Goal: Information Seeking & Learning: Check status

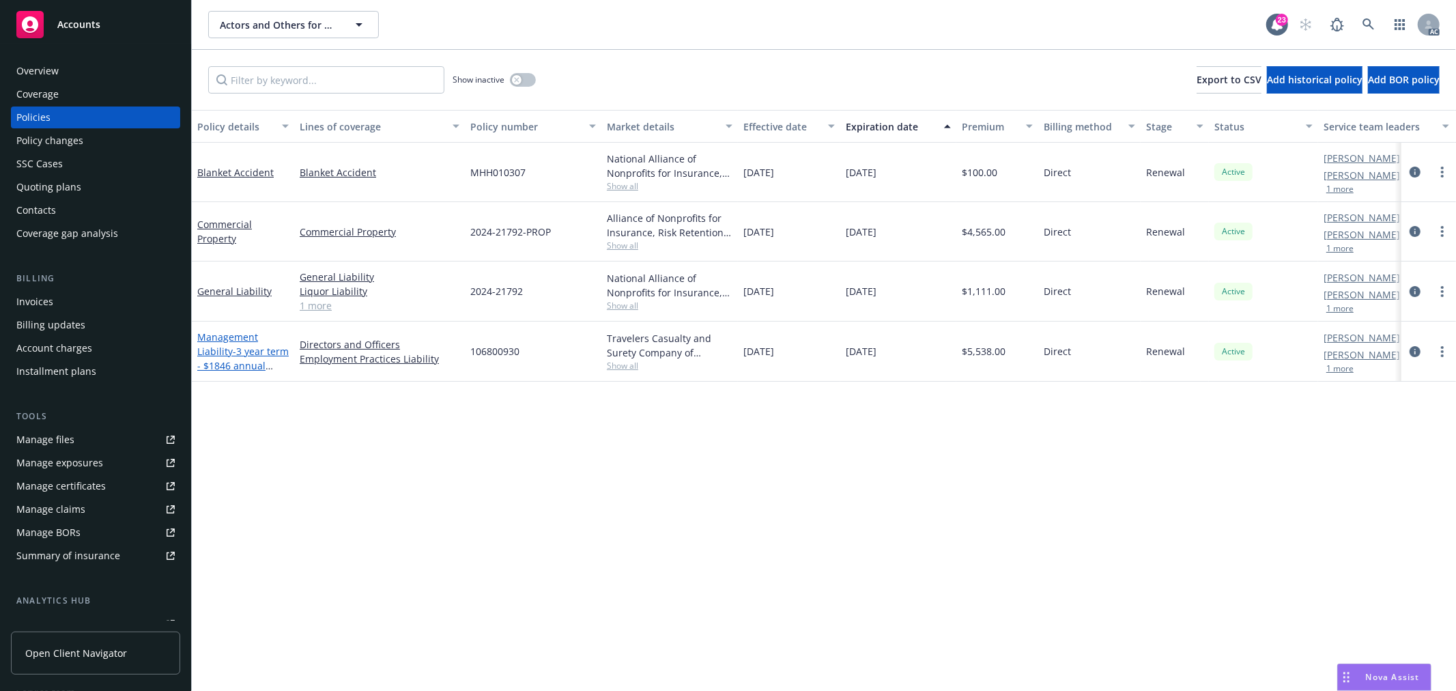
click at [233, 339] on link "Management Liability - 3 year term - $1846 annual installment program (DNO / EP…" at bounding box center [242, 372] width 91 height 85
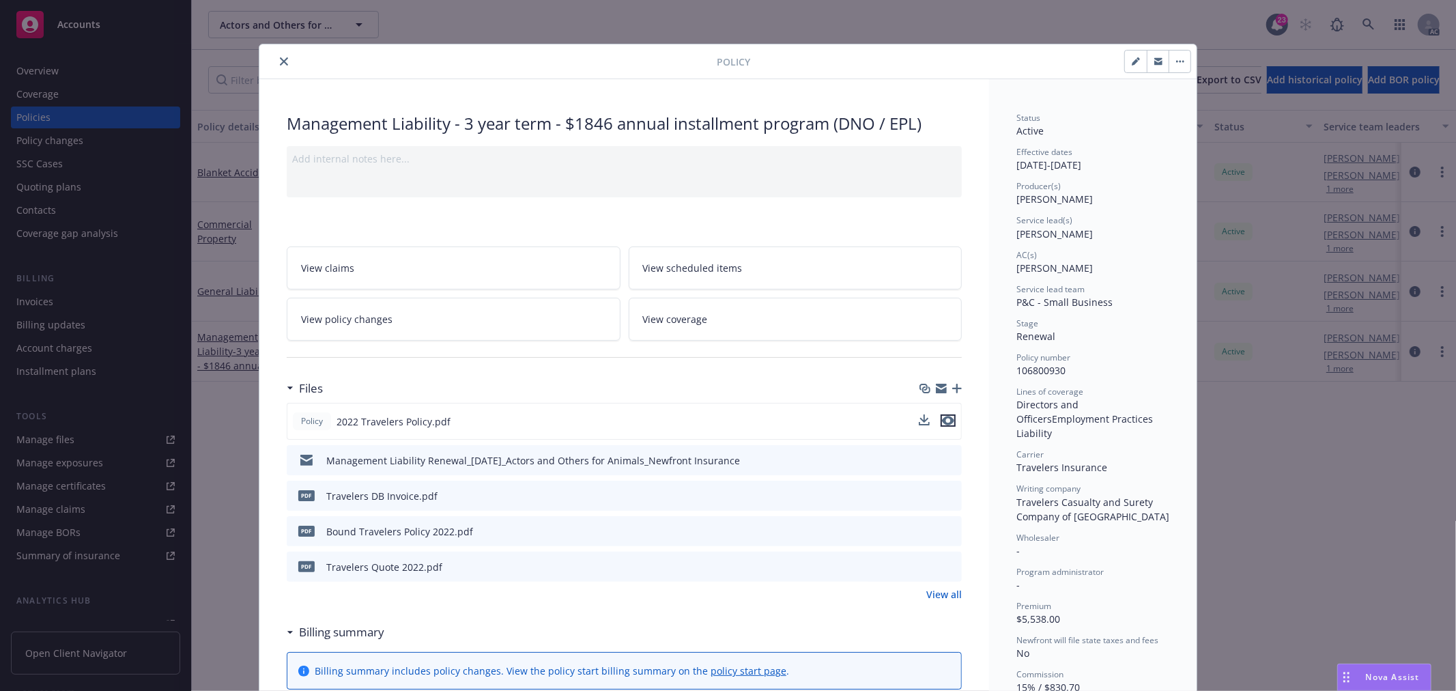
click at [944, 421] on icon "preview file" at bounding box center [948, 421] width 12 height 10
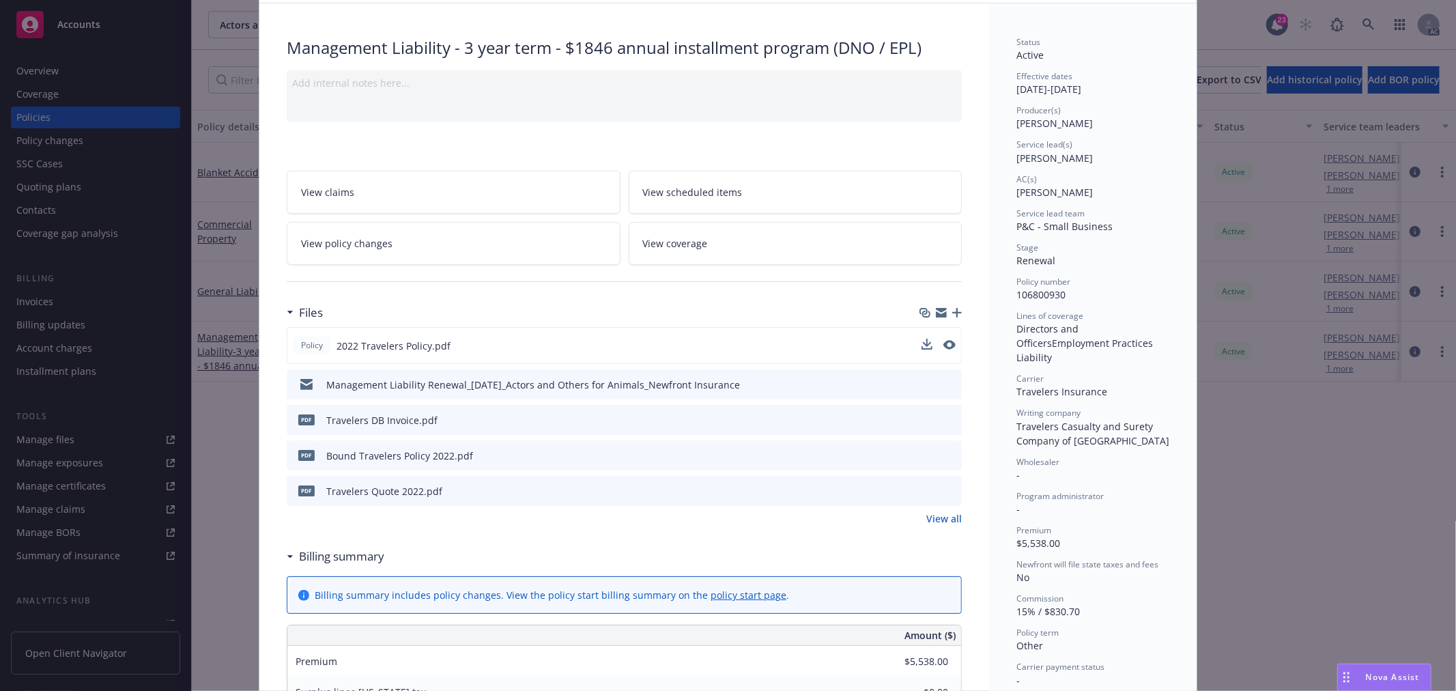
click at [385, 244] on link "View policy changes" at bounding box center [454, 243] width 334 height 43
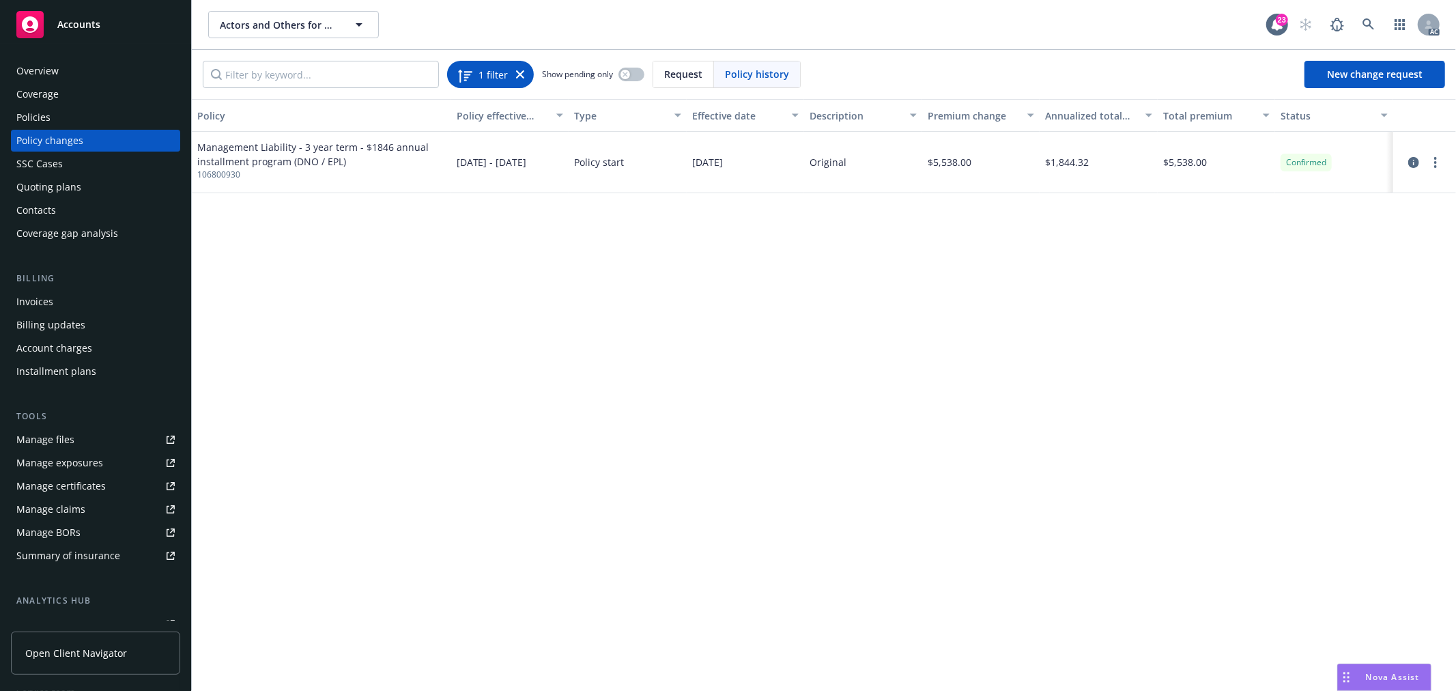
click at [514, 72] on div "1 filter" at bounding box center [491, 74] width 68 height 19
click at [70, 110] on div "Policies" at bounding box center [95, 118] width 158 height 22
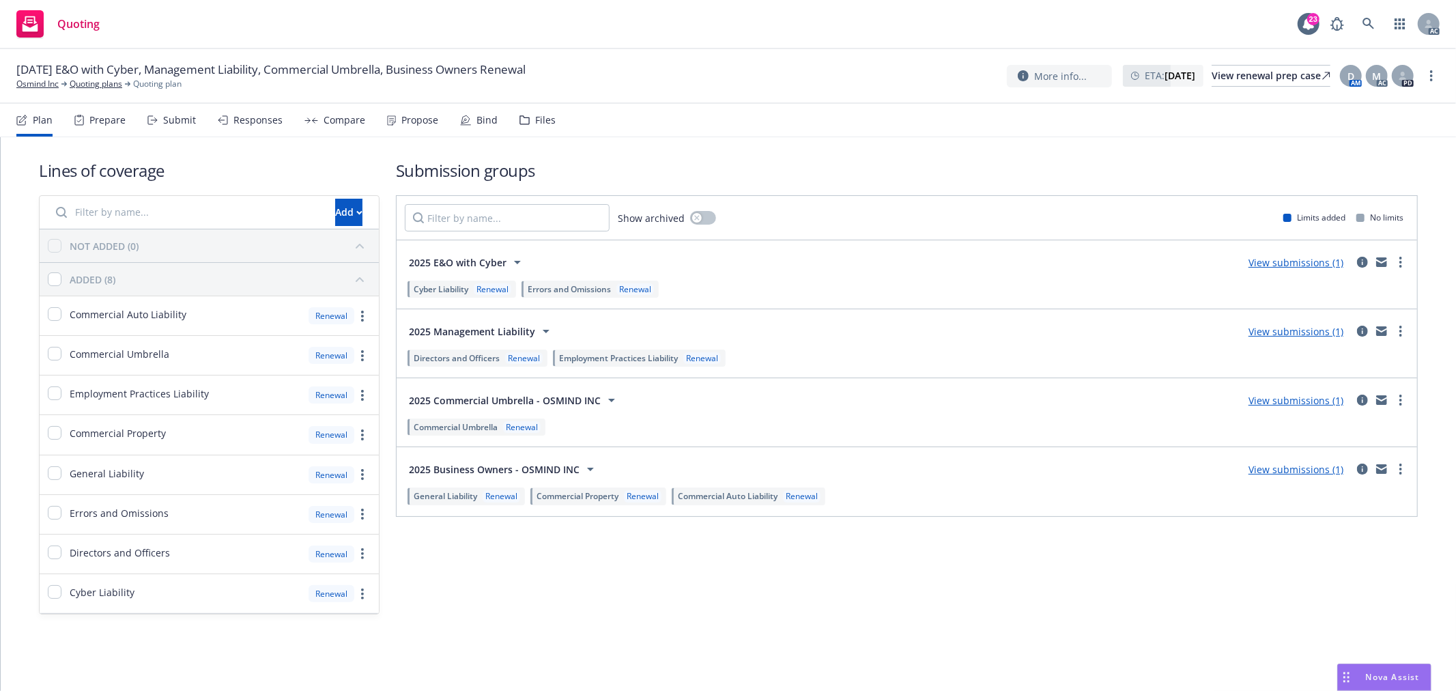
click at [250, 124] on div "Responses" at bounding box center [257, 120] width 49 height 11
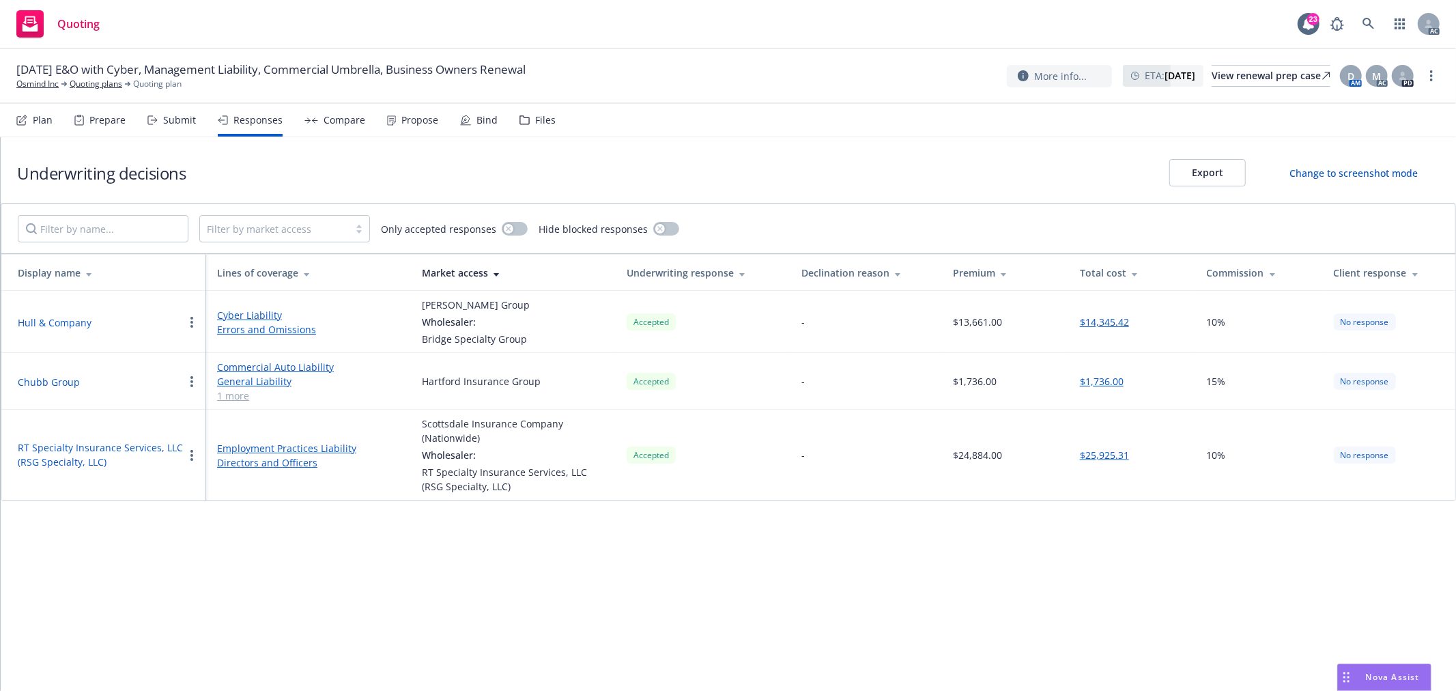
click at [412, 115] on div "Propose" at bounding box center [419, 120] width 37 height 11
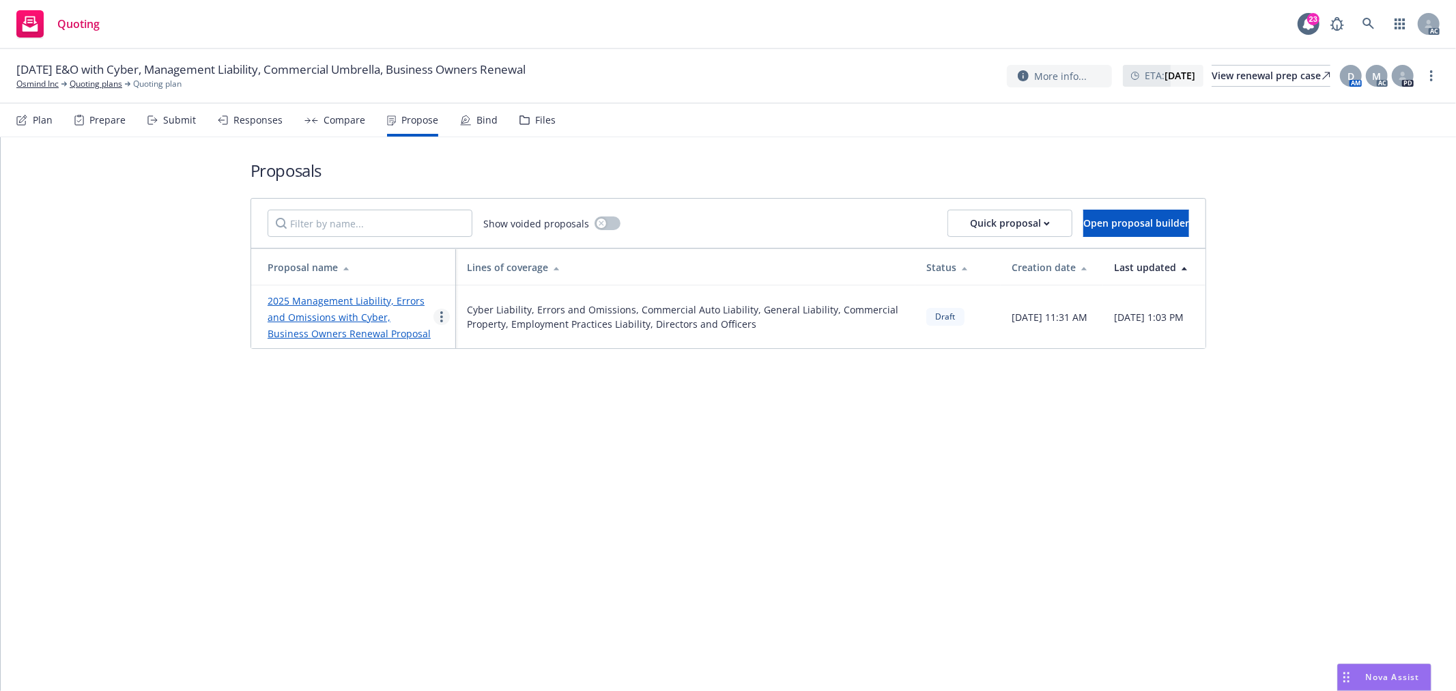
click at [442, 317] on circle "more" at bounding box center [441, 316] width 3 height 3
click at [477, 459] on span "See client view" at bounding box center [485, 459] width 100 height 13
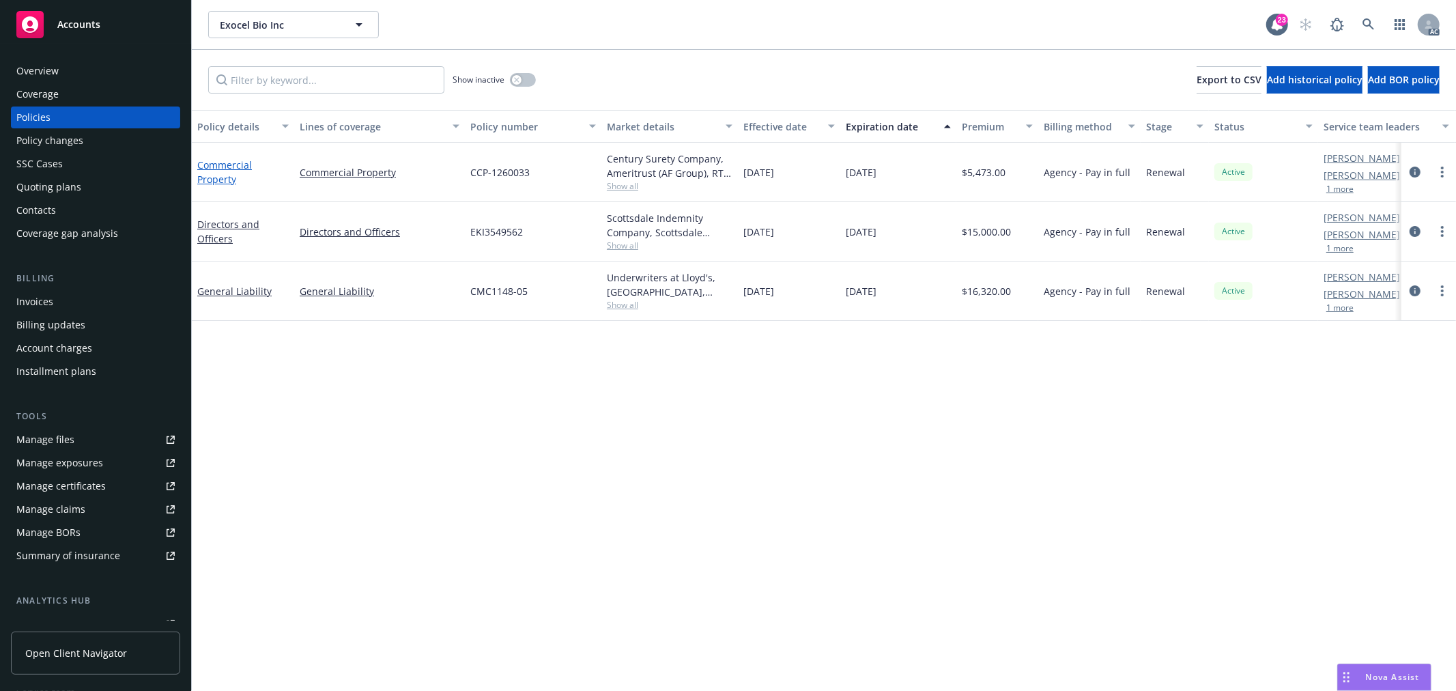
click at [222, 178] on link "Commercial Property" at bounding box center [224, 171] width 55 height 27
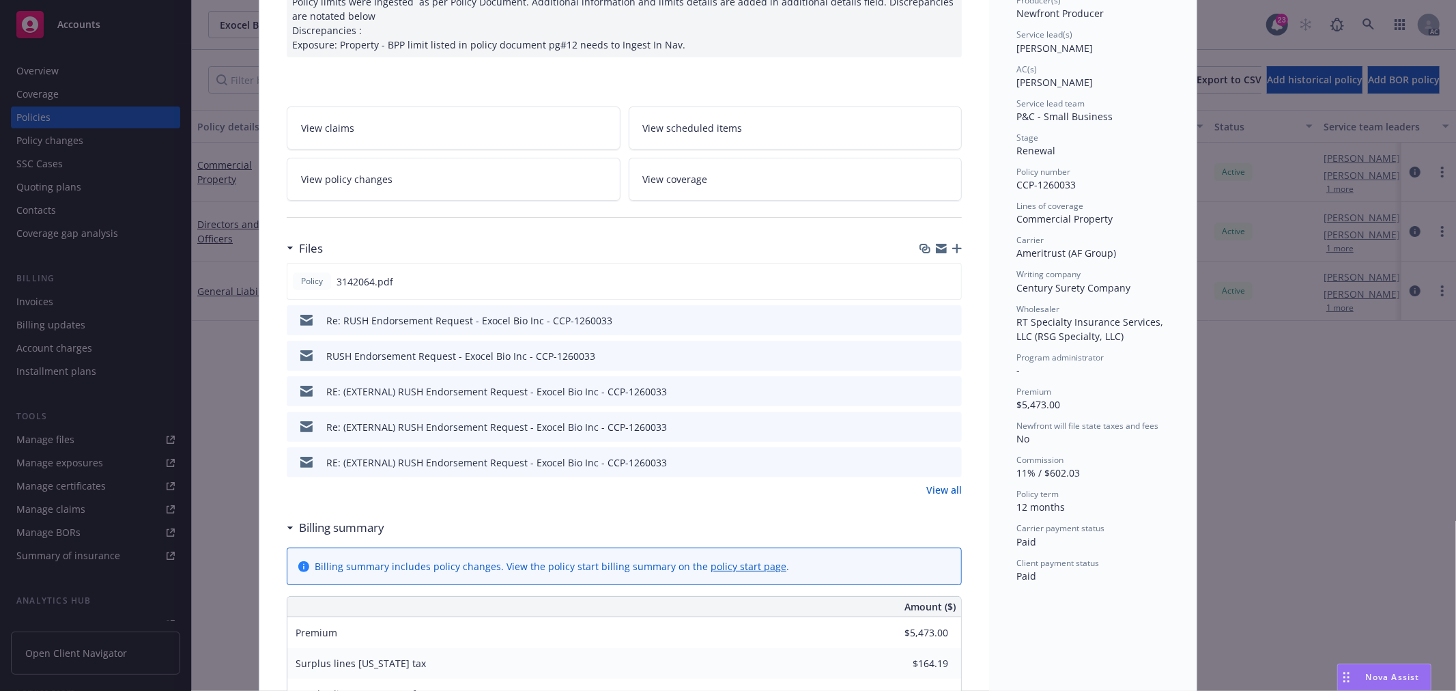
scroll to position [227, 0]
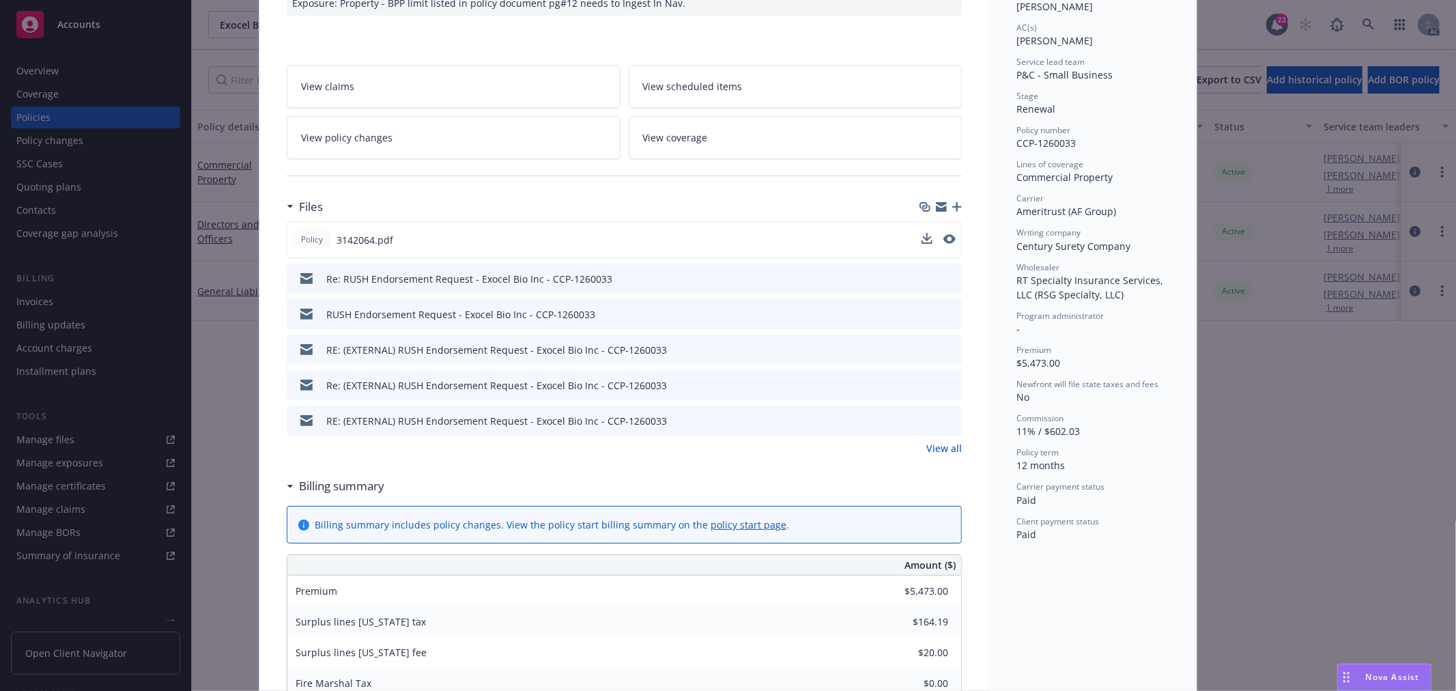
click at [950, 238] on div "Policy 3142064.pdf" at bounding box center [624, 239] width 675 height 37
click at [946, 240] on icon "preview file" at bounding box center [948, 239] width 12 height 10
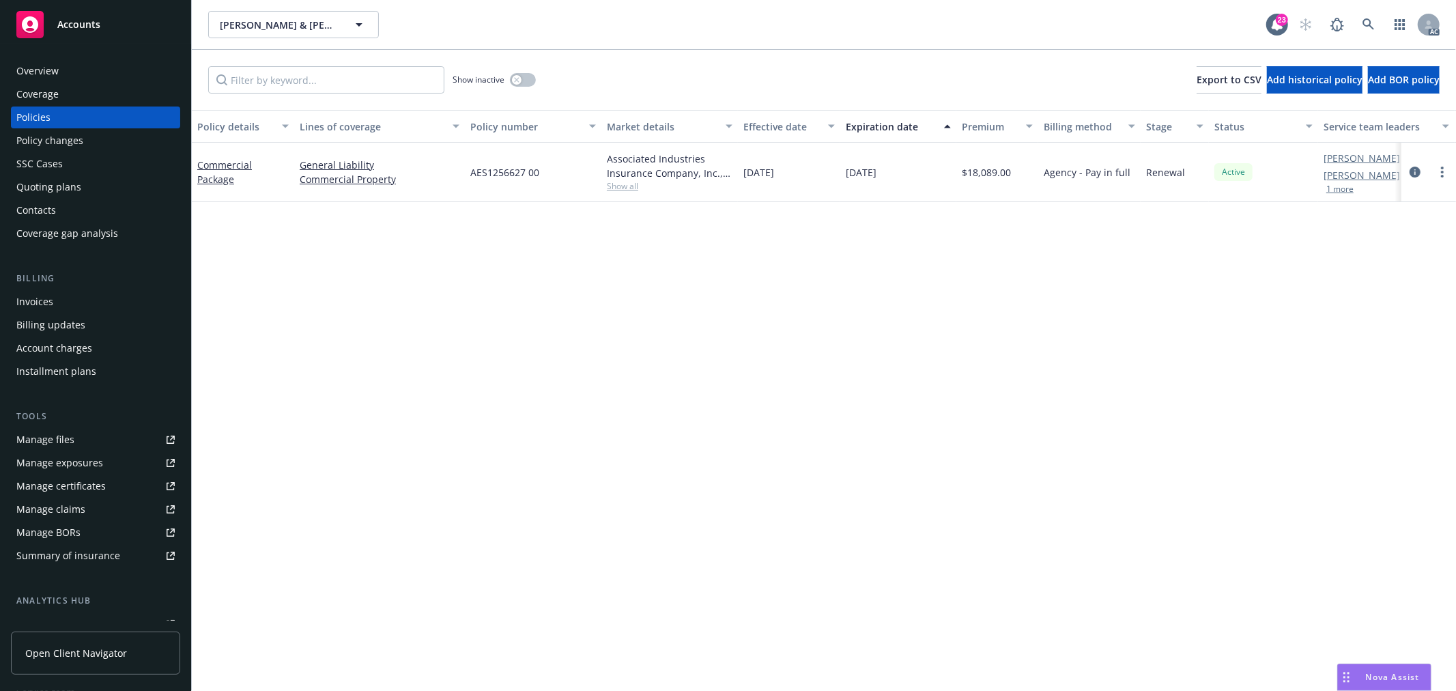
click at [79, 75] on div "Overview" at bounding box center [95, 71] width 158 height 22
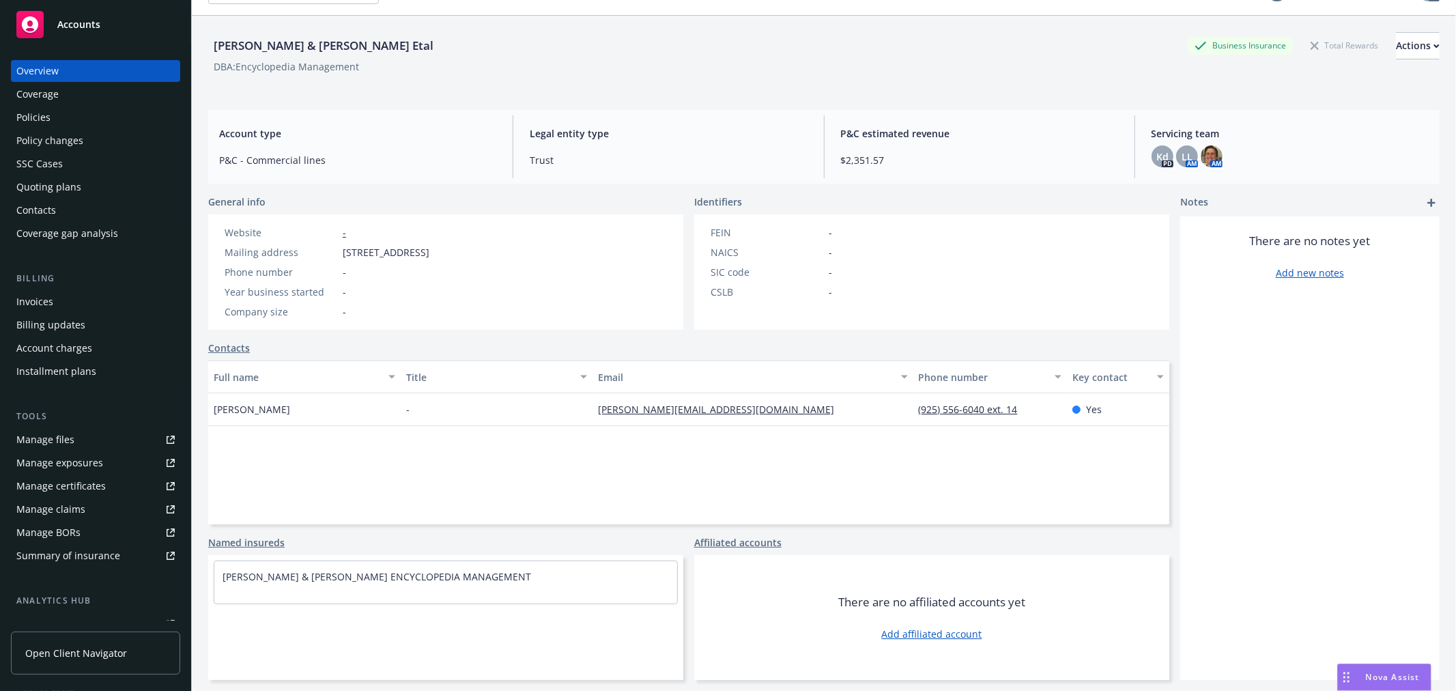
scroll to position [50, 0]
